Goal: Find specific page/section: Find specific page/section

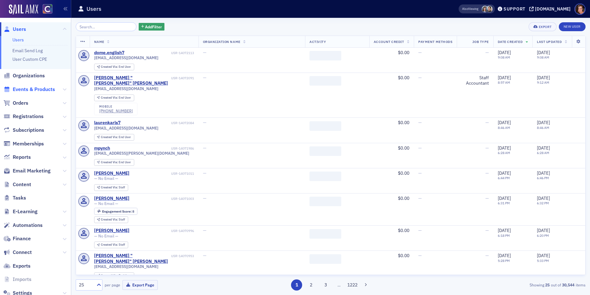
click at [37, 91] on span "Events & Products" at bounding box center [34, 89] width 42 height 7
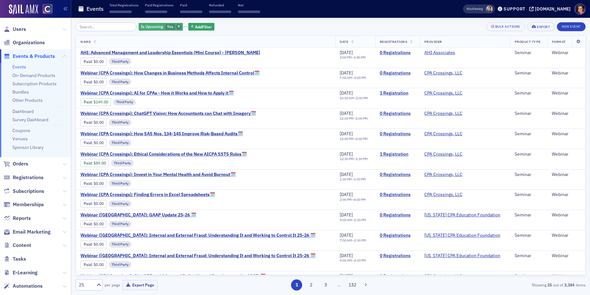
click at [177, 27] on icon "button" at bounding box center [178, 26] width 3 height 3
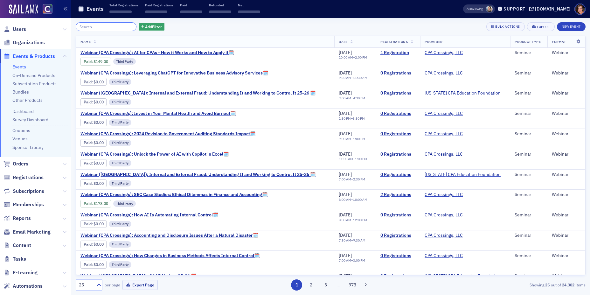
click at [106, 24] on input "search" at bounding box center [106, 26] width 61 height 9
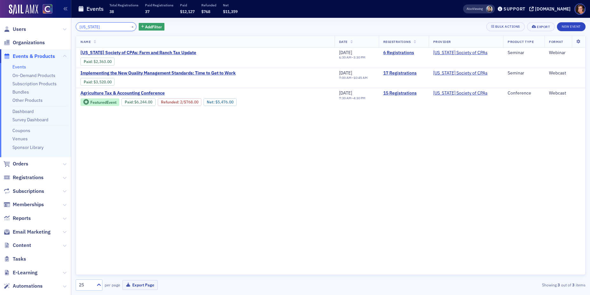
type input "iowa"
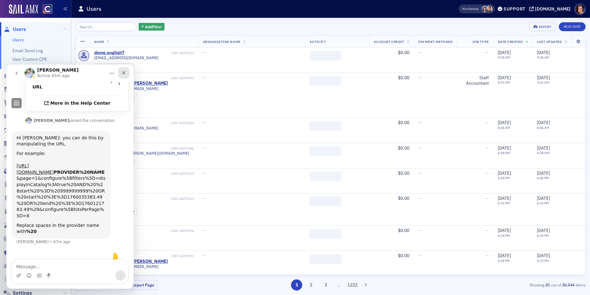
scroll to position [220, 0]
click at [126, 72] on icon "Close" at bounding box center [123, 72] width 5 height 5
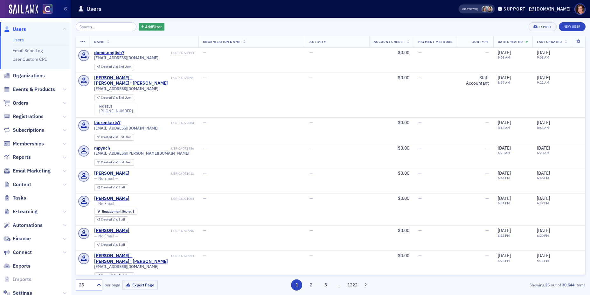
click at [50, 83] on span "Events & Products" at bounding box center [35, 90] width 71 height 14
click at [46, 87] on span "Events & Products" at bounding box center [34, 89] width 42 height 7
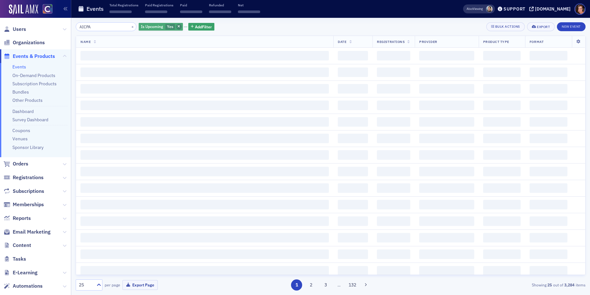
type input "AICPA"
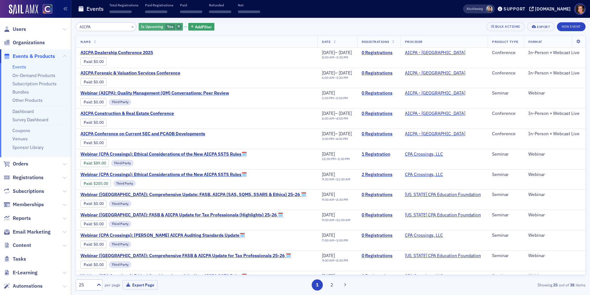
click at [177, 28] on icon "button" at bounding box center [178, 26] width 3 height 3
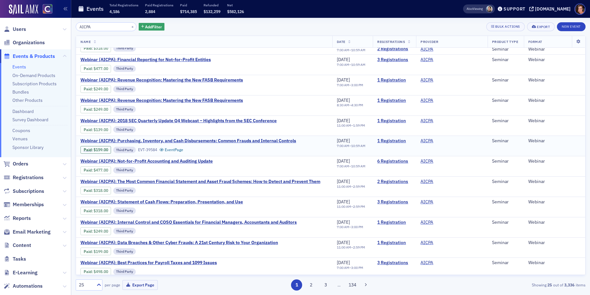
scroll to position [271, 0]
